Goal: Find specific page/section: Find specific page/section

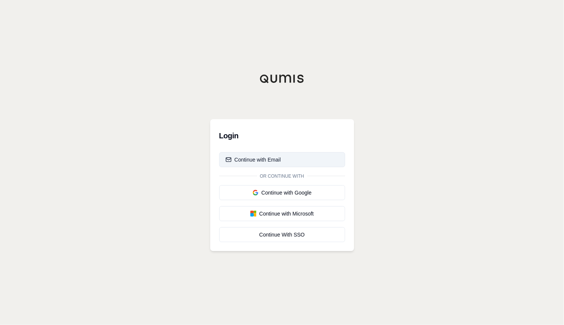
click at [256, 160] on div "Continue with Email" at bounding box center [252, 159] width 55 height 7
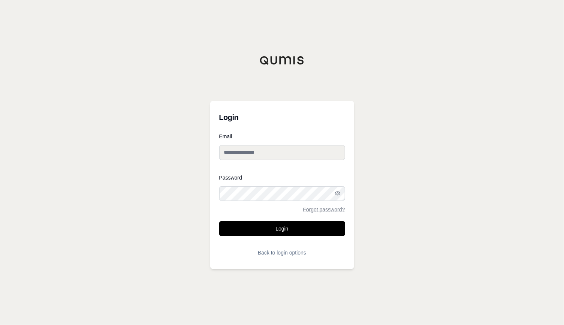
click at [267, 149] on input "Email" at bounding box center [282, 152] width 126 height 15
type input "**********"
click at [219, 221] on button "Login" at bounding box center [282, 228] width 126 height 15
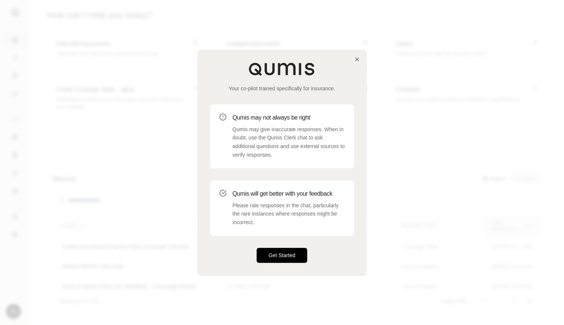
click at [288, 250] on button "Get Started" at bounding box center [281, 254] width 51 height 15
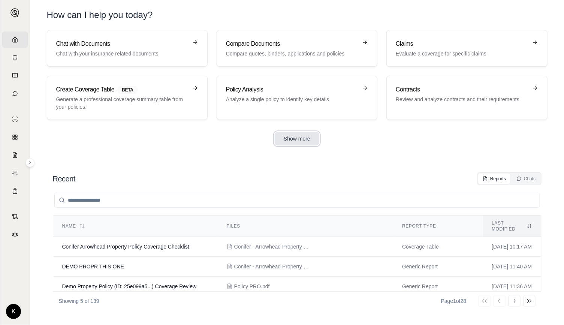
click at [291, 139] on button "Show more" at bounding box center [296, 138] width 45 height 13
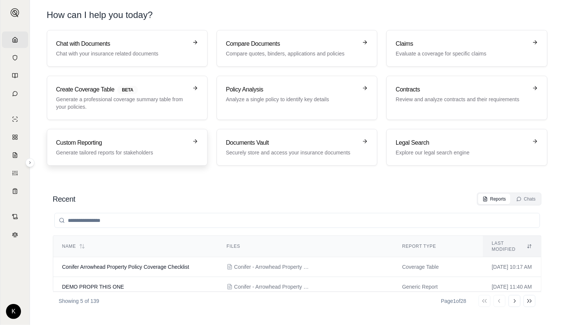
click at [143, 160] on link "Custom Reporting Generate tailored reports for stakeholders" at bounding box center [127, 147] width 161 height 37
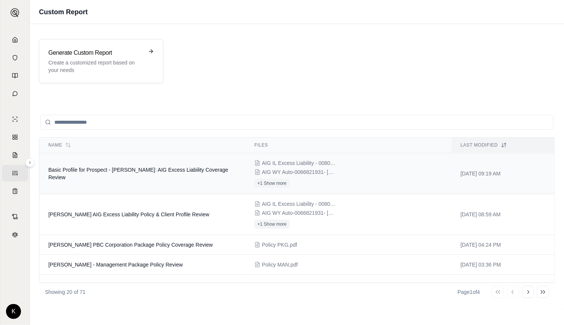
scroll to position [54, 0]
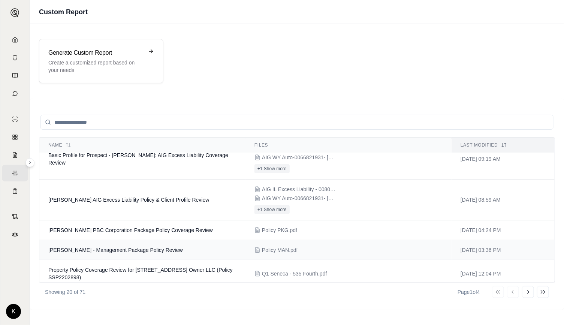
click at [127, 250] on span "[PERSON_NAME] - Management Package Policy Review" at bounding box center [115, 250] width 134 height 6
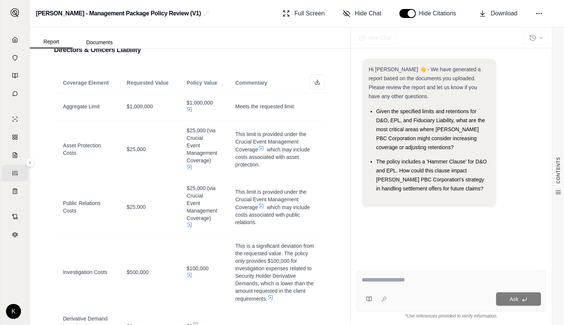
scroll to position [343, 0]
